Goal: Use online tool/utility: Utilize a website feature to perform a specific function

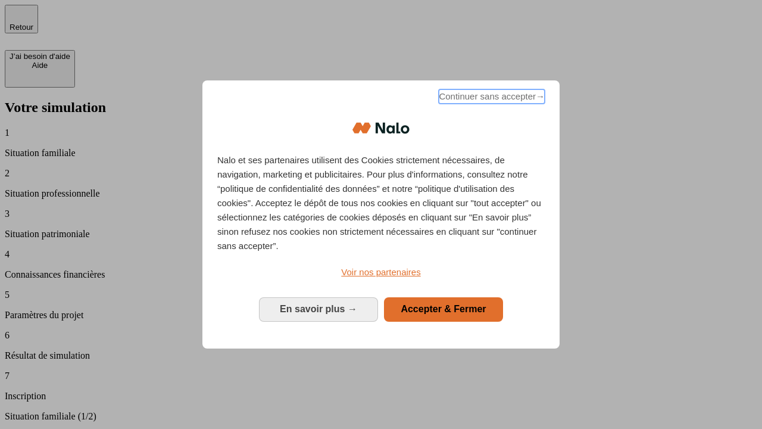
click at [491, 98] on span "Continuer sans accepter →" at bounding box center [492, 96] width 106 height 14
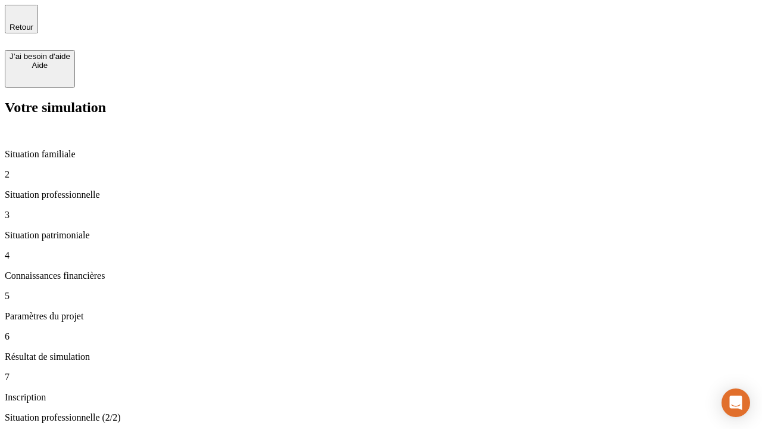
type input "30 000"
type input "1 000"
